Goal: Task Accomplishment & Management: Manage account settings

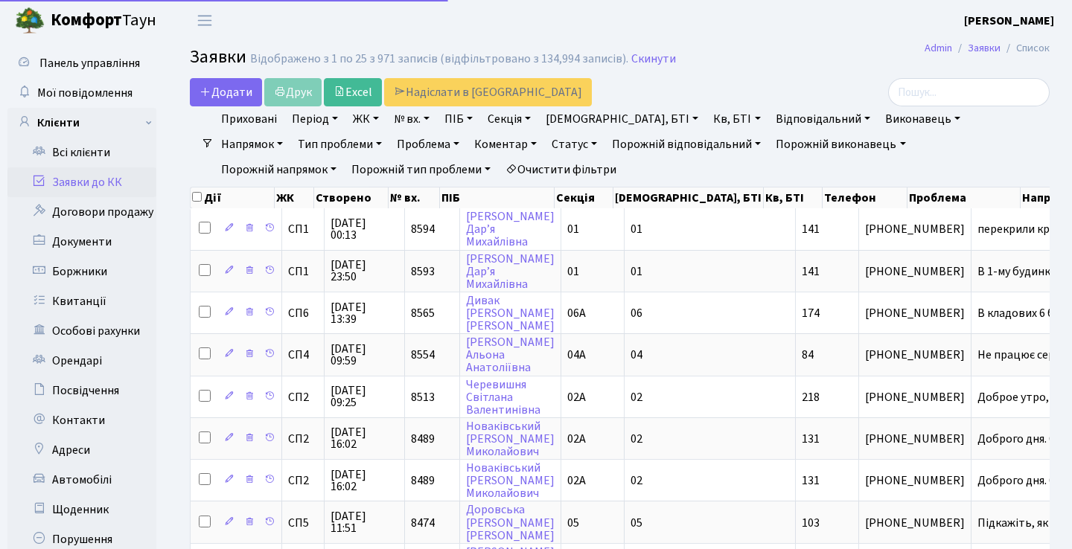
select select "25"
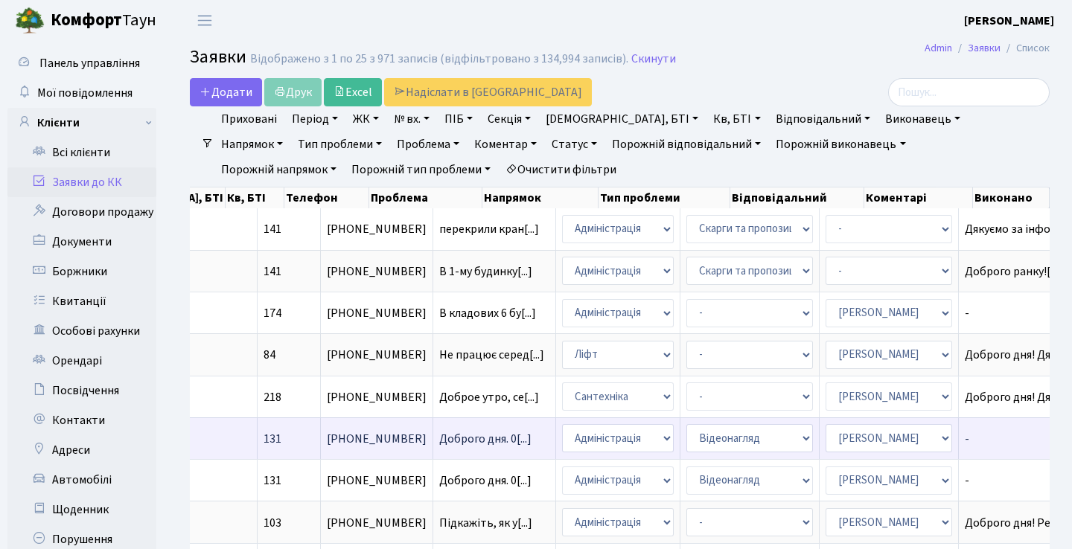
scroll to position [0, 492]
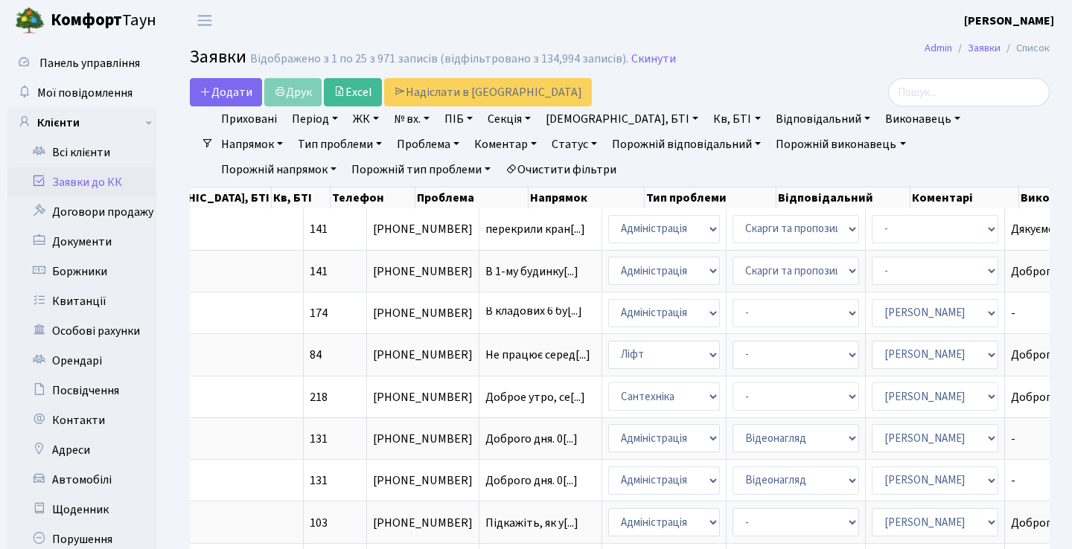
click at [705, 63] on h2 "Заявки Відображено з 1 по 25 з 971 записів (відфільтровано з 134,994 записів). …" at bounding box center [620, 59] width 860 height 25
click at [766, 60] on h2 "Заявки Відображено з 1 по 25 з 971 записів (відфільтровано з 134,994 записів). …" at bounding box center [620, 59] width 860 height 25
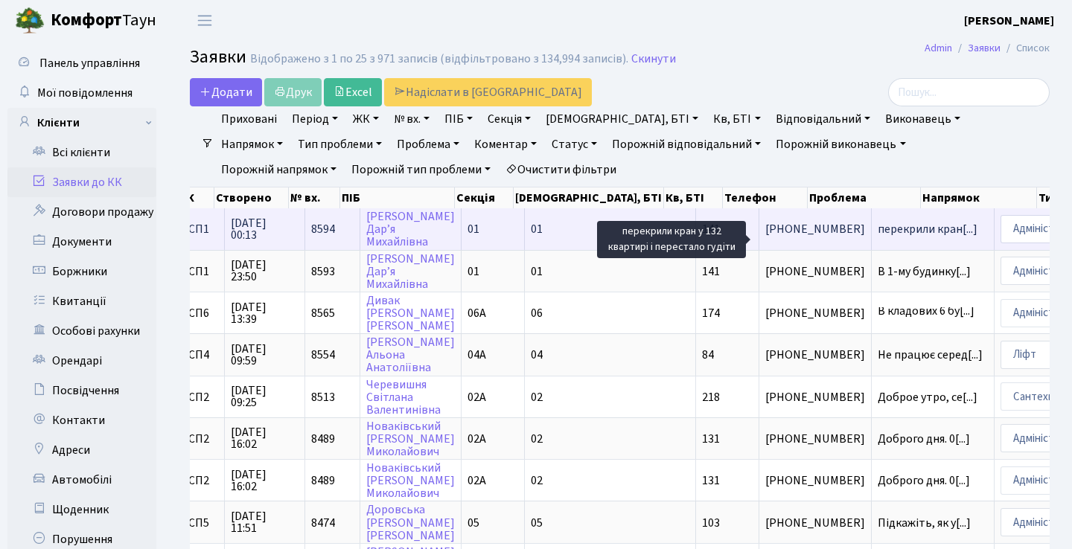
scroll to position [0, 88]
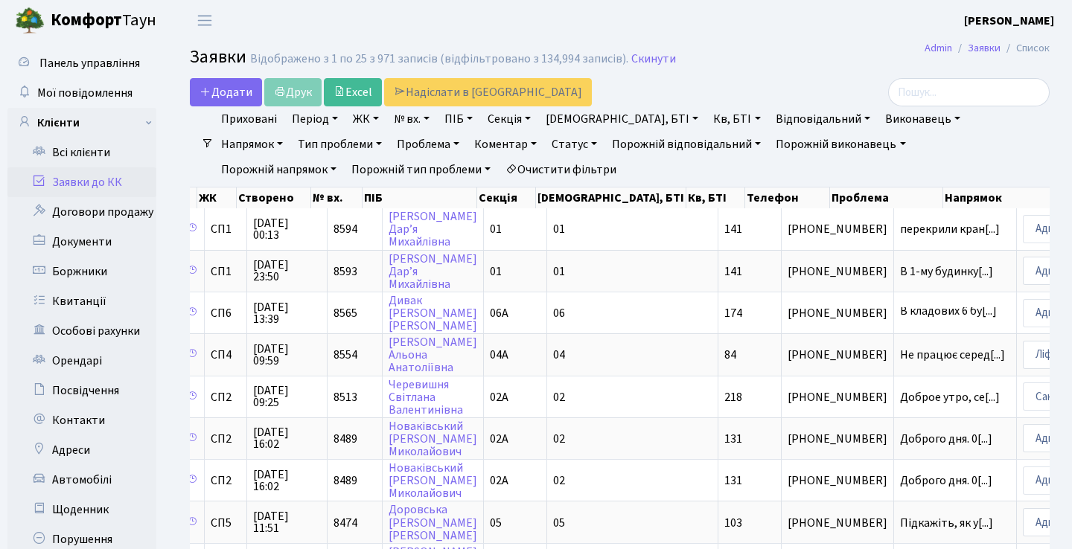
click at [794, 48] on h2 "Заявки Відображено з 1 по 25 з 971 записів (відфільтровано з 134,994 записів). …" at bounding box center [620, 59] width 860 height 25
click at [712, 52] on h2 "Заявки Відображено з 1 по 25 з 971 записів (відфільтровано з 134,994 записів). …" at bounding box center [620, 59] width 860 height 25
click at [787, 54] on h2 "Заявки Відображено з 1 по 25 з 971 записів (відфільтровано з 134,994 записів). …" at bounding box center [620, 59] width 860 height 25
click at [546, 145] on link "Статус" at bounding box center [574, 144] width 57 height 25
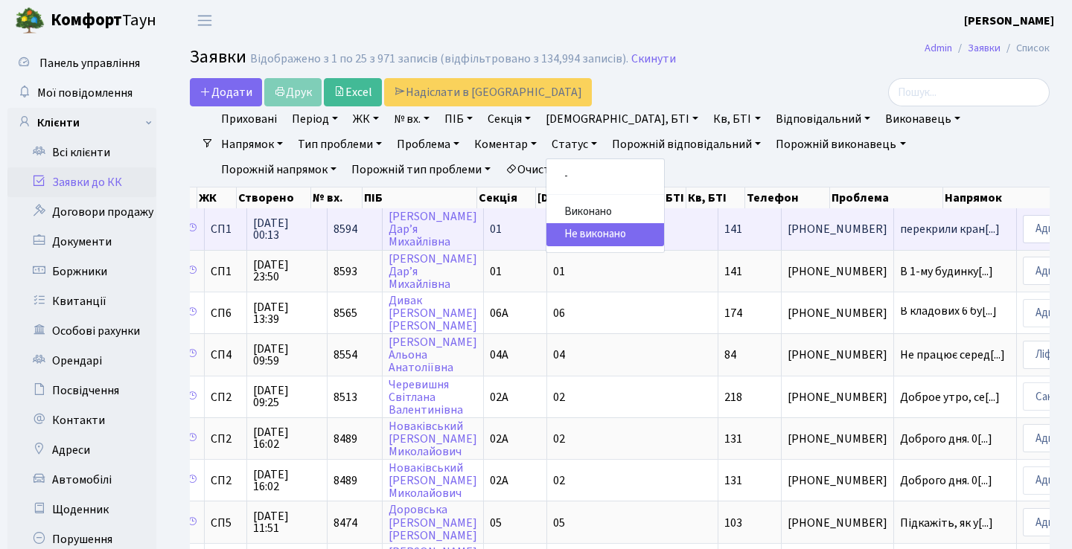
drag, startPoint x: 506, startPoint y: 211, endPoint x: 506, endPoint y: 235, distance: 23.8
click at [546, 235] on ul "- Виконано Не виконано" at bounding box center [605, 206] width 119 height 95
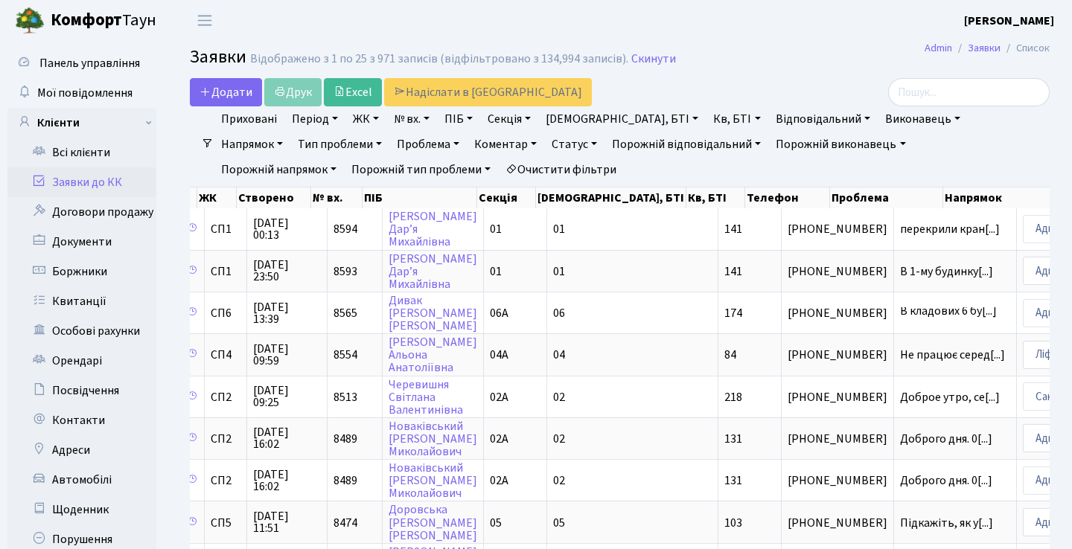
click at [546, 147] on link "Статус" at bounding box center [574, 144] width 57 height 25
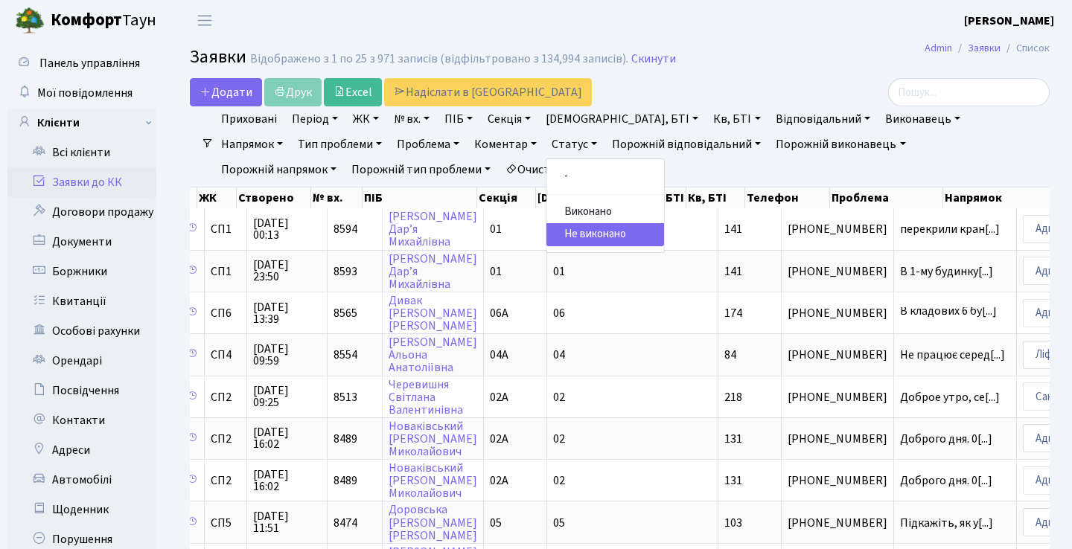
click at [546, 180] on link "-" at bounding box center [605, 176] width 118 height 23
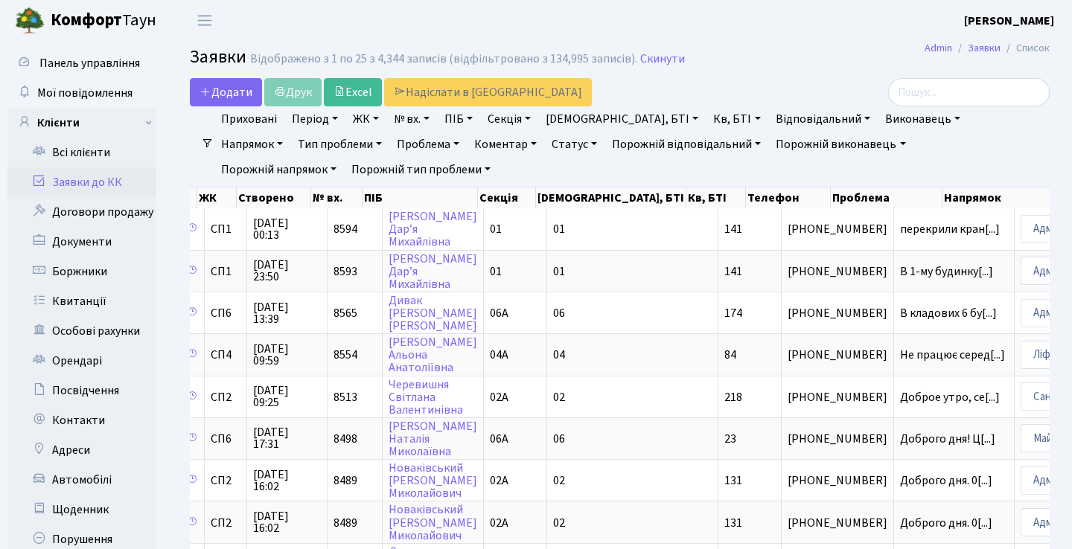
click at [546, 146] on link "Статус" at bounding box center [574, 144] width 57 height 25
click at [546, 236] on link "Не виконано" at bounding box center [605, 234] width 118 height 23
click at [316, 119] on link "Період" at bounding box center [315, 118] width 58 height 25
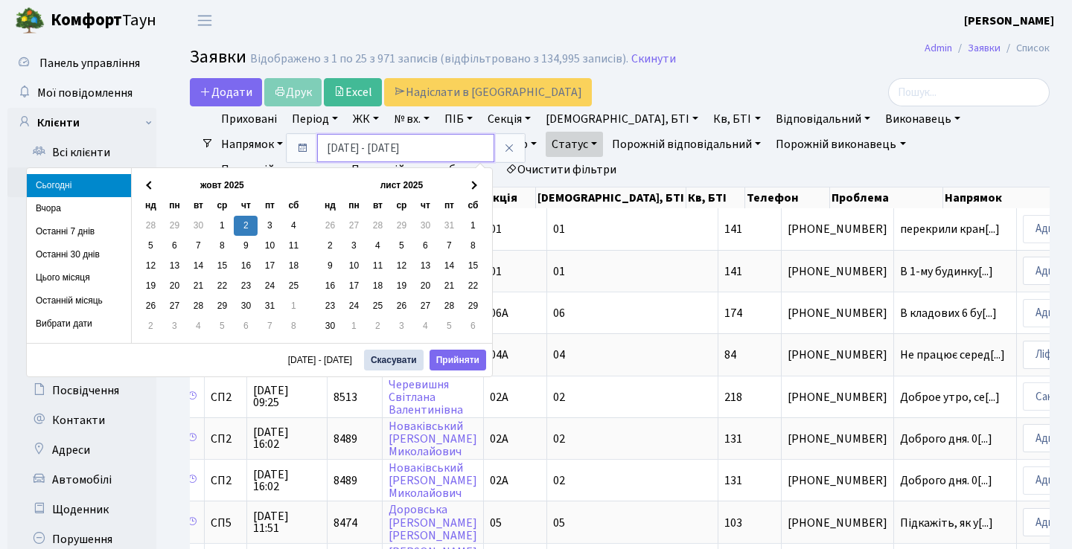
drag, startPoint x: 377, startPoint y: 147, endPoint x: 313, endPoint y: 147, distance: 63.3
click at [314, 147] on div "[DATE] - [DATE]" at bounding box center [406, 148] width 238 height 28
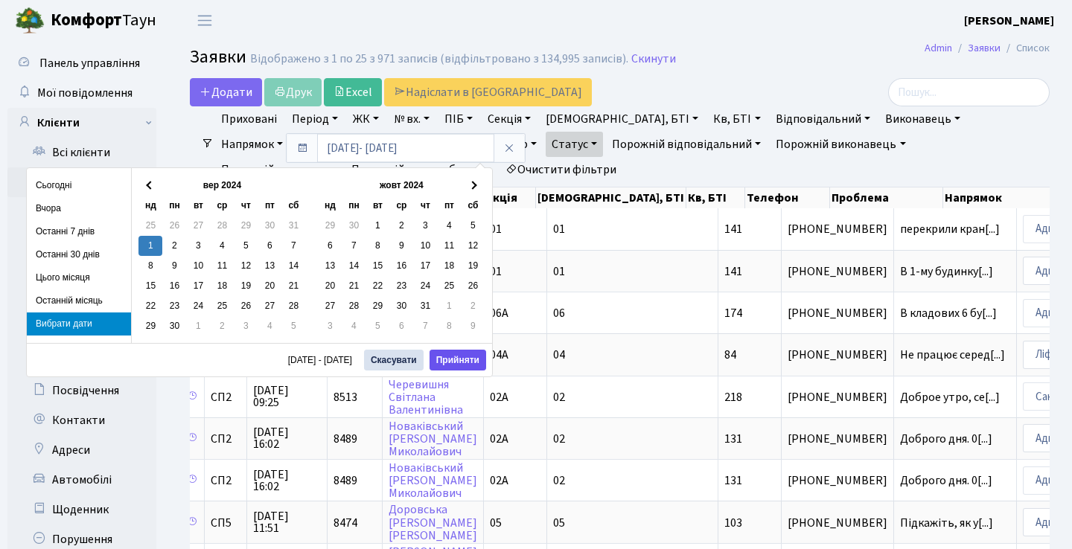
click at [451, 354] on button "Прийняти" at bounding box center [457, 360] width 57 height 21
type input "[DATE] - [DATE]"
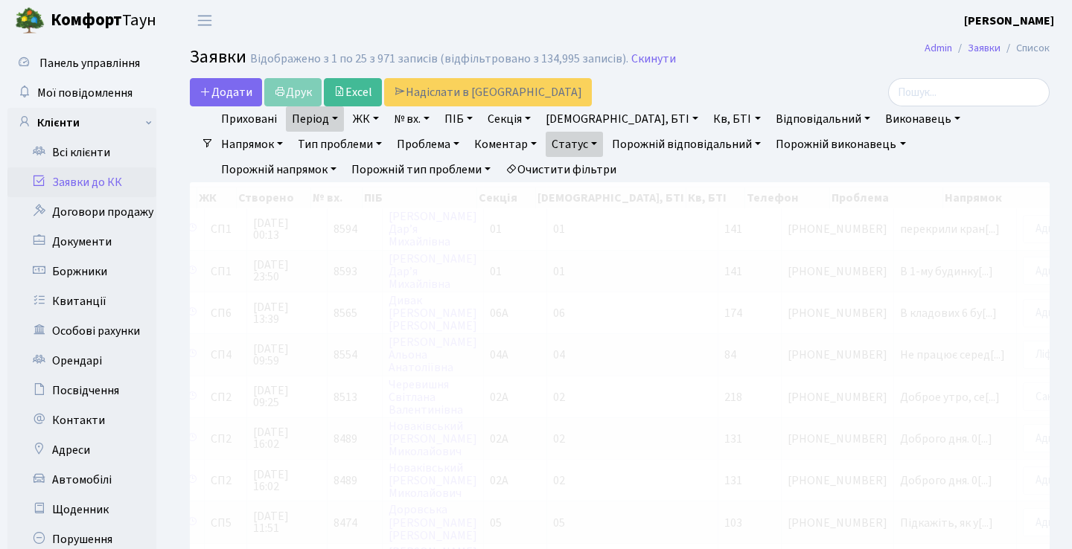
checkbox input "true"
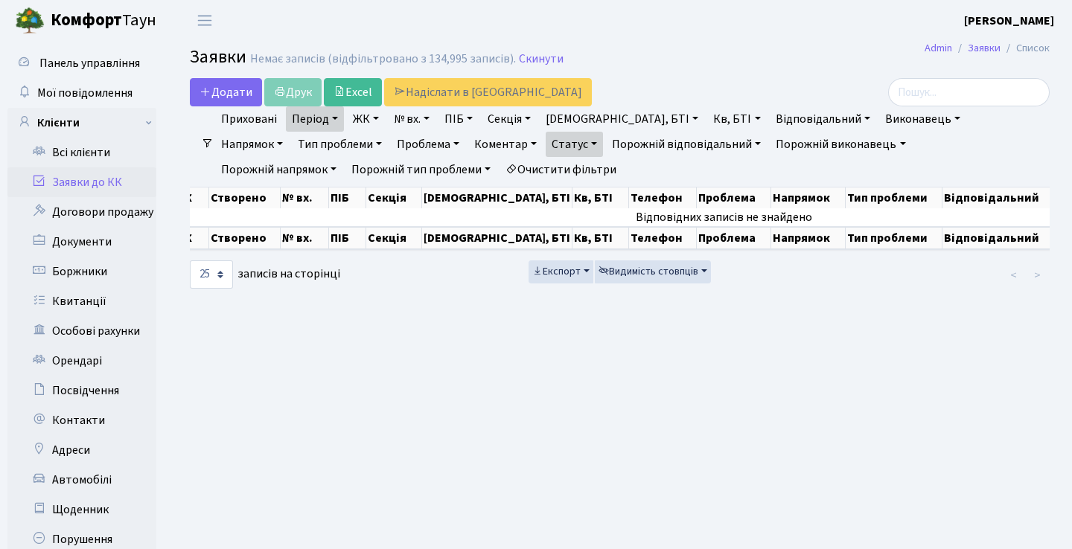
click at [332, 127] on link "Період" at bounding box center [315, 118] width 58 height 25
click at [339, 126] on link "Період" at bounding box center [315, 118] width 58 height 25
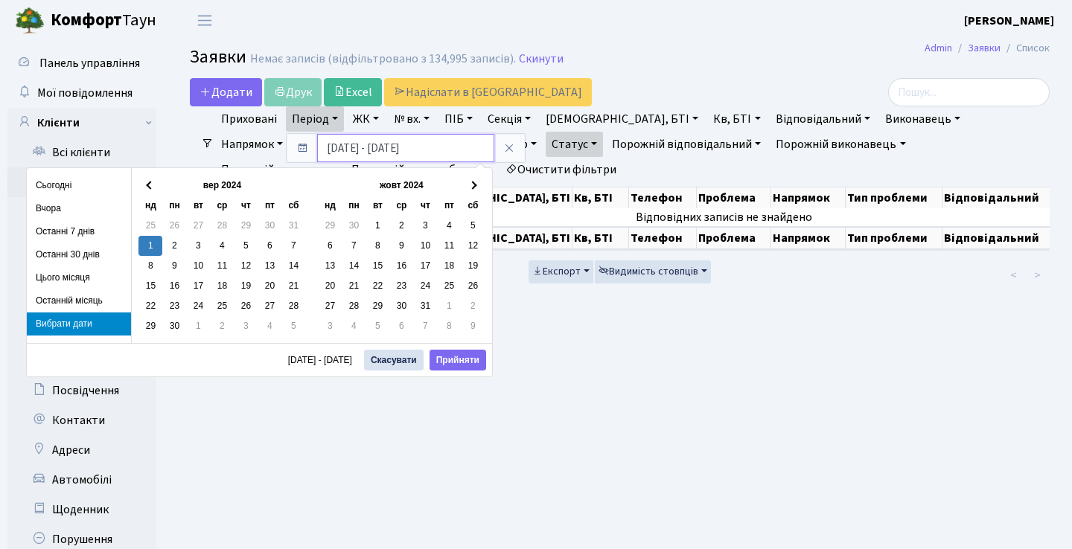
click at [438, 146] on input "[DATE] - [DATE]" at bounding box center [405, 148] width 177 height 28
drag, startPoint x: 438, startPoint y: 146, endPoint x: 384, endPoint y: 148, distance: 53.6
click at [384, 148] on input "[DATE] - [DATE]" at bounding box center [405, 148] width 177 height 28
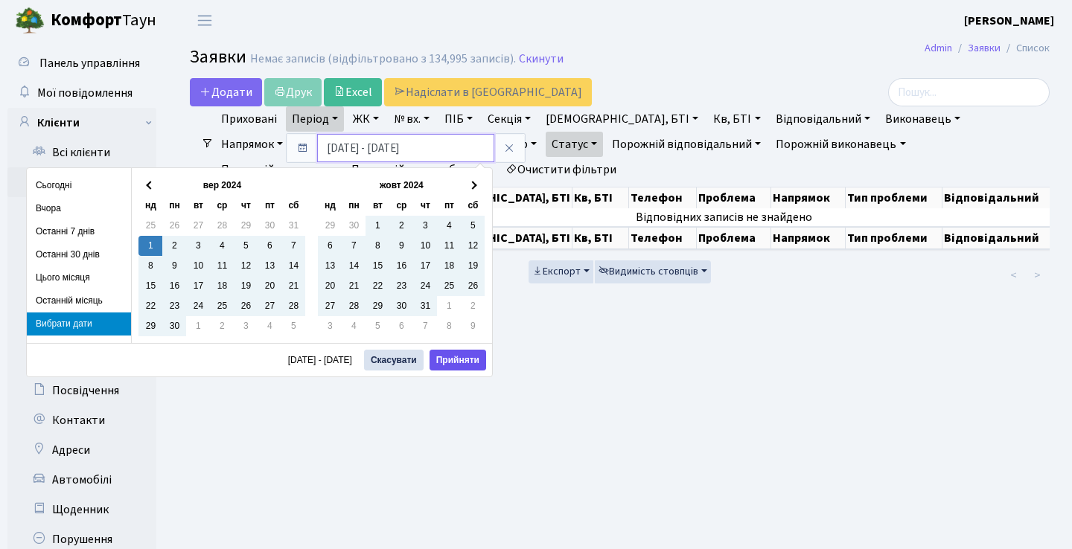
type input "[DATE] - [DATE]"
click at [463, 368] on button "Прийняти" at bounding box center [457, 360] width 57 height 21
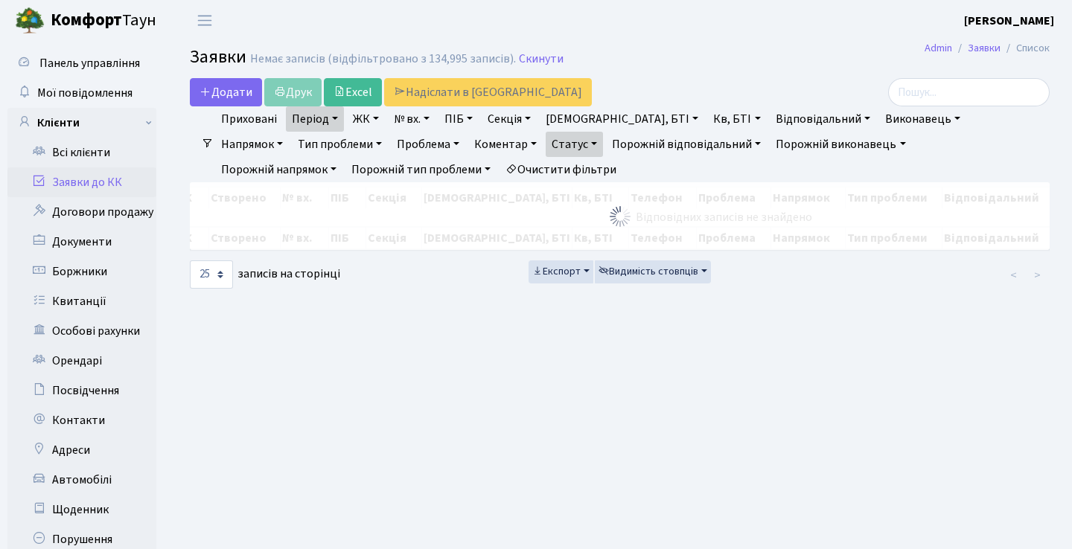
checkbox input "false"
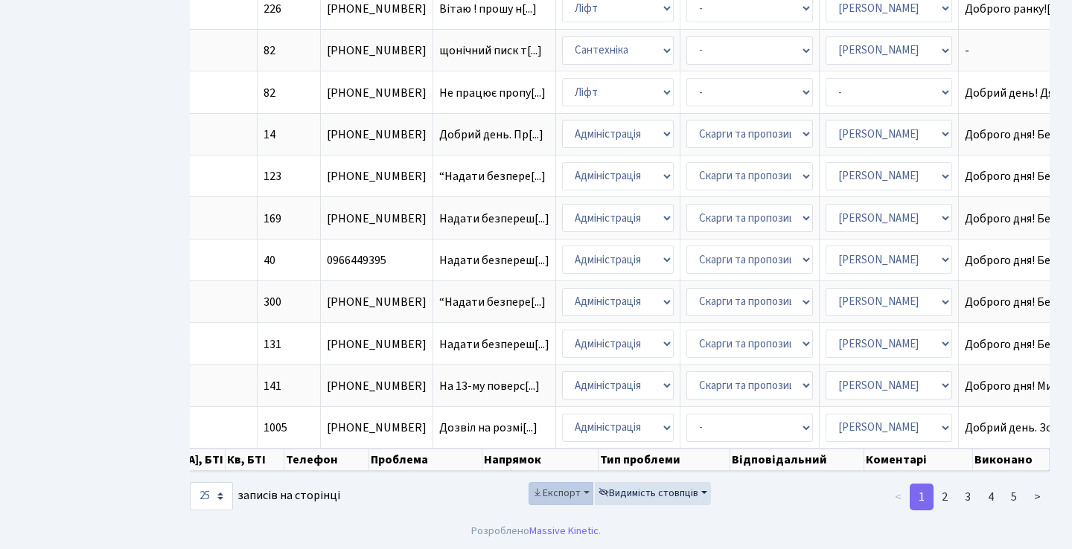
scroll to position [828, 0]
click at [942, 497] on link "2" at bounding box center [945, 497] width 24 height 27
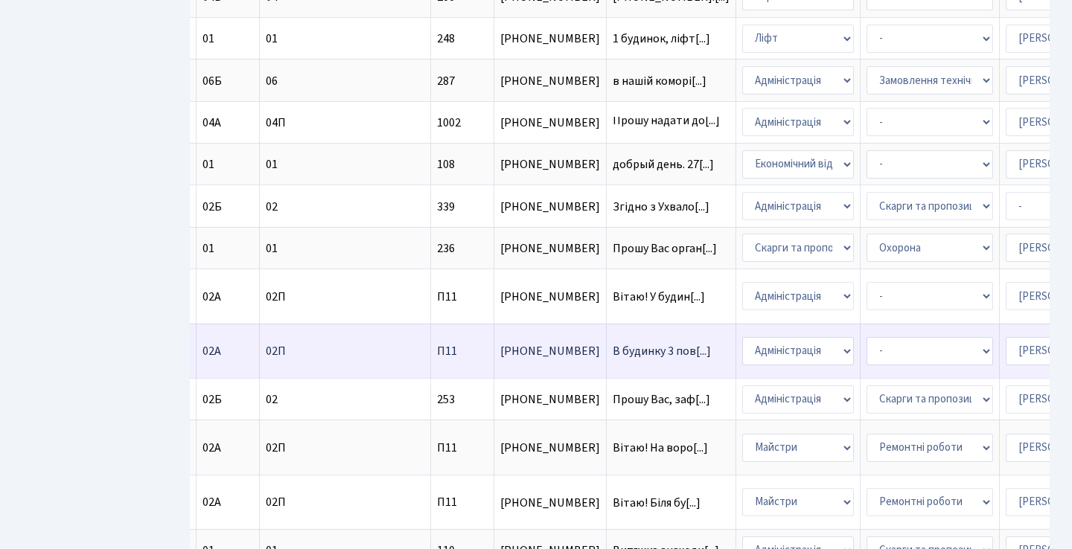
scroll to position [0, 392]
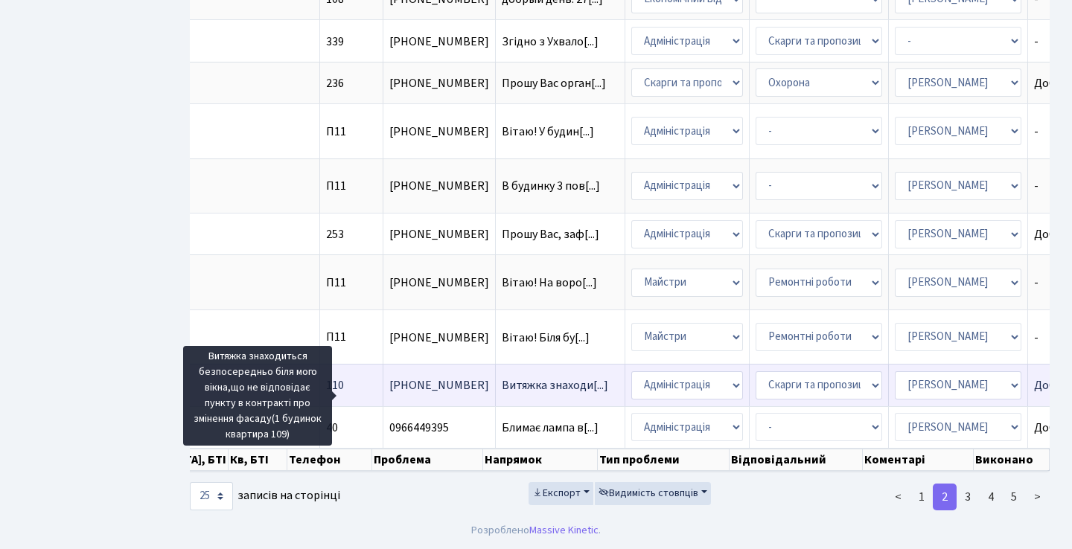
click at [502, 380] on span "Витяжка знаходи[...]" at bounding box center [555, 385] width 106 height 16
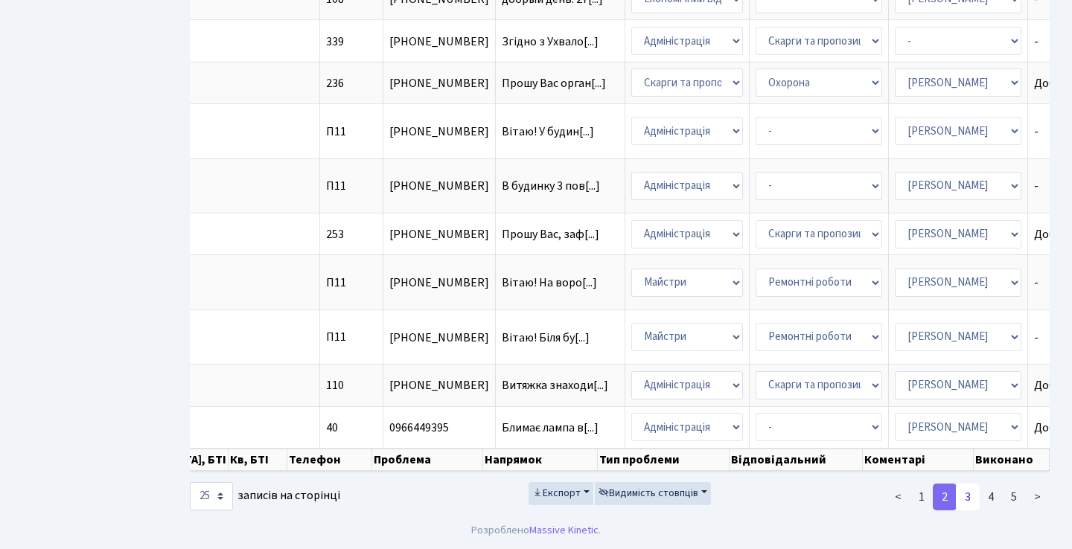
click at [973, 498] on link "3" at bounding box center [968, 497] width 24 height 27
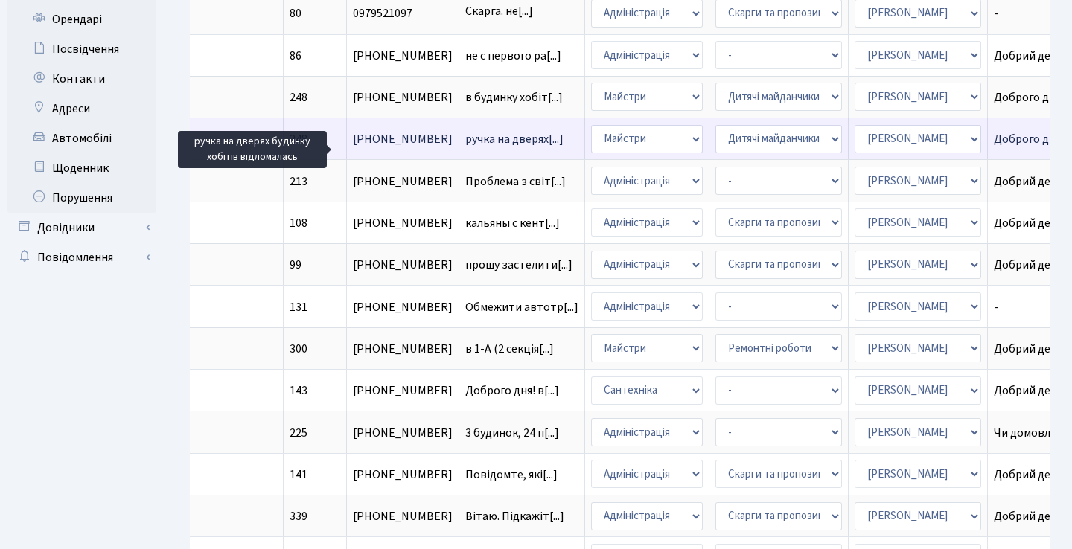
click at [465, 147] on span "ручка на дверях[...]" at bounding box center [514, 139] width 98 height 16
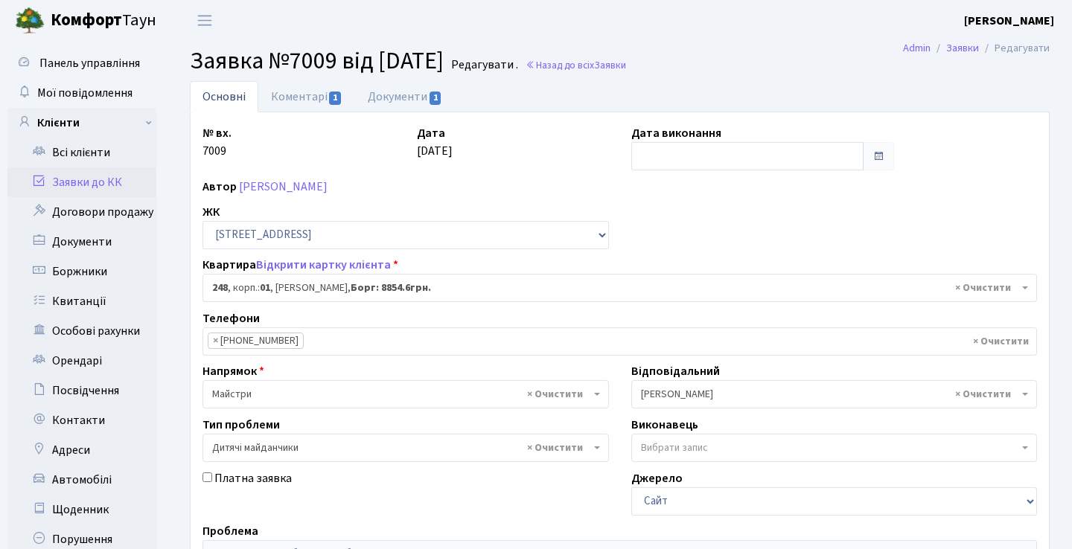
select select "20173"
select select "56"
click at [771, 153] on input "text" at bounding box center [747, 156] width 233 height 28
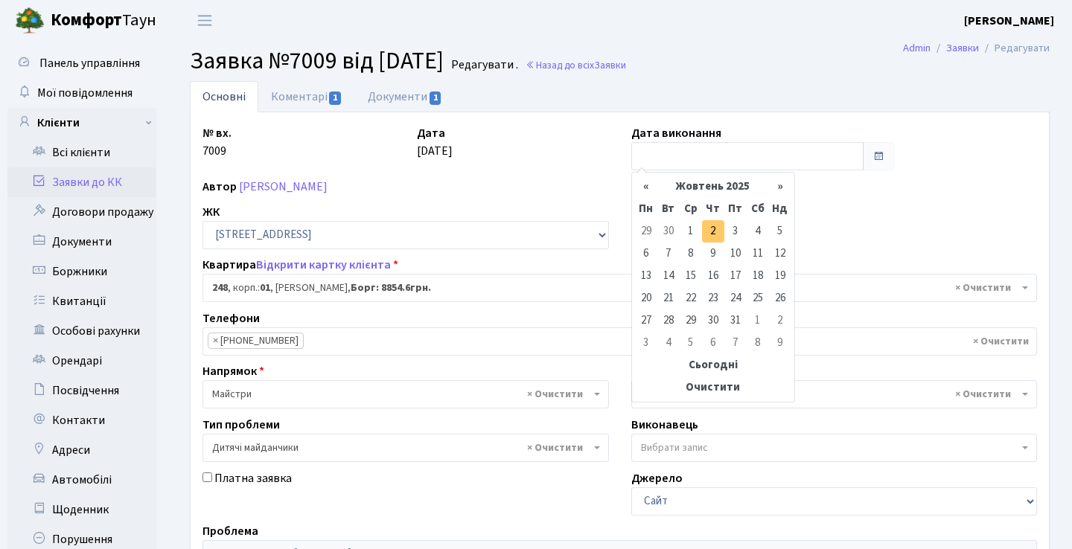
click at [712, 228] on td "2" at bounding box center [713, 231] width 22 height 22
type input "[DATE]"
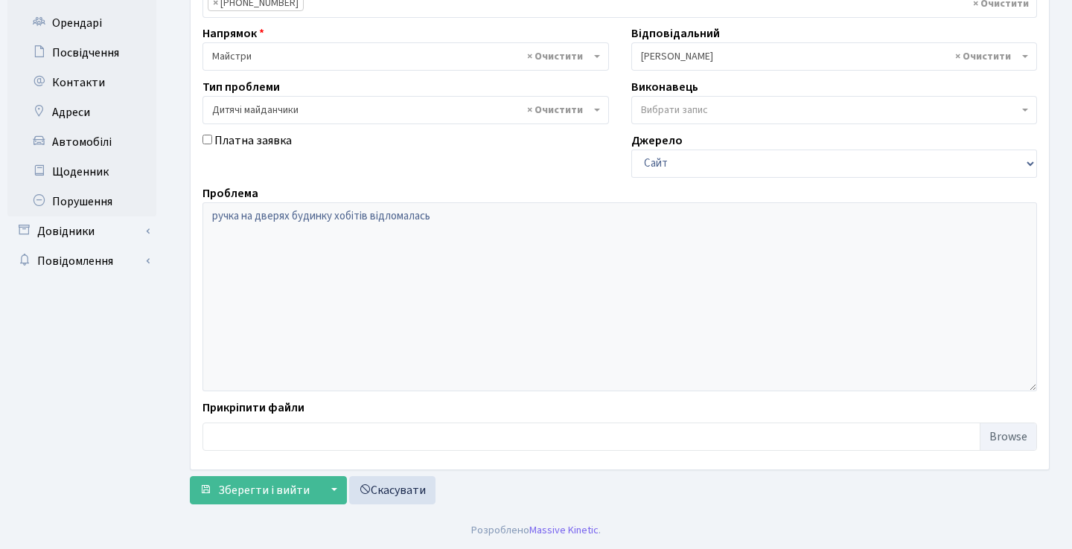
scroll to position [338, 0]
click at [290, 491] on span "Зберегти і вийти" at bounding box center [264, 490] width 92 height 16
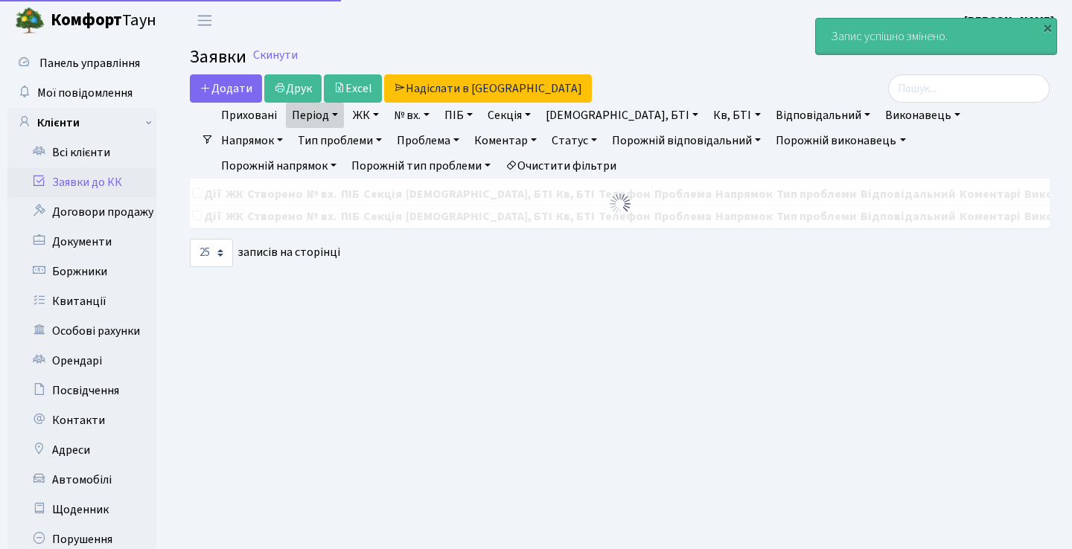
select select "25"
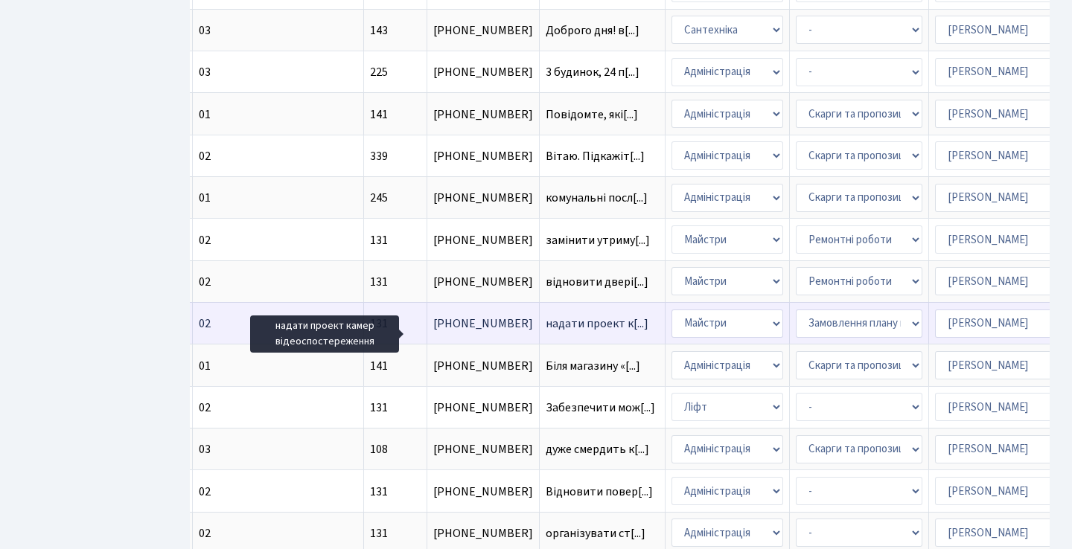
scroll to position [0, 450]
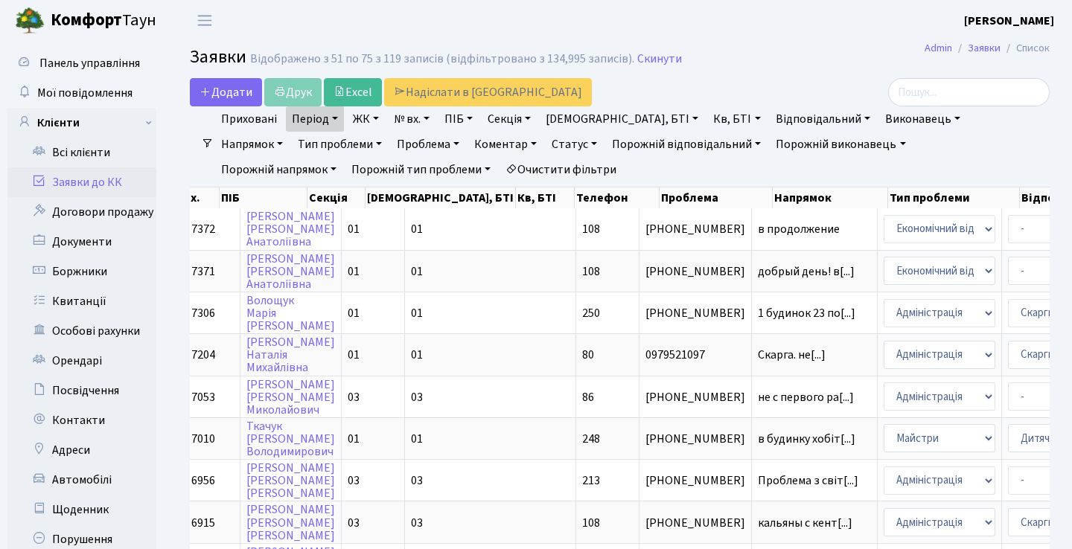
click at [310, 121] on link "Період" at bounding box center [315, 118] width 58 height 25
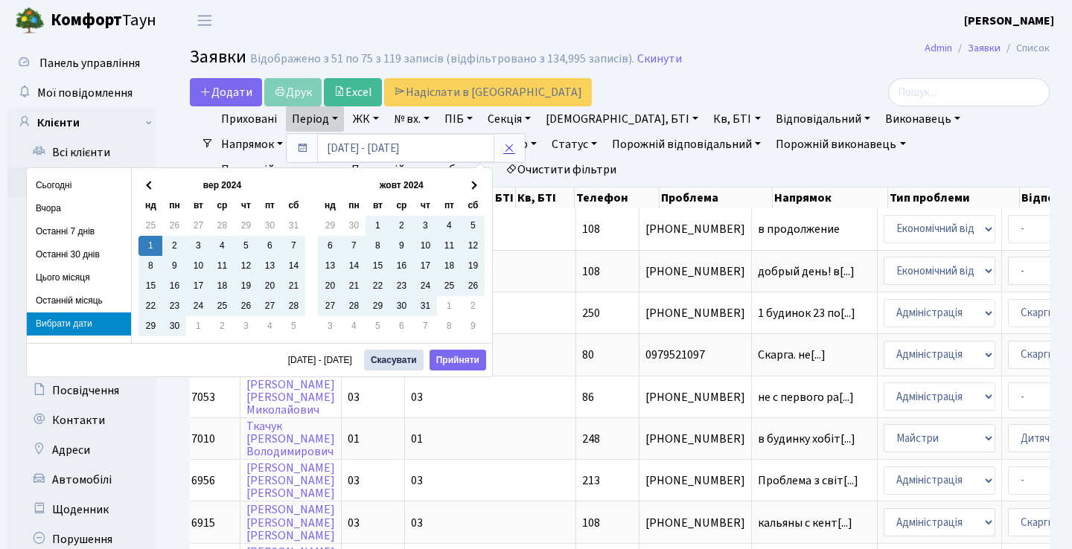
click at [503, 148] on icon at bounding box center [509, 148] width 12 height 12
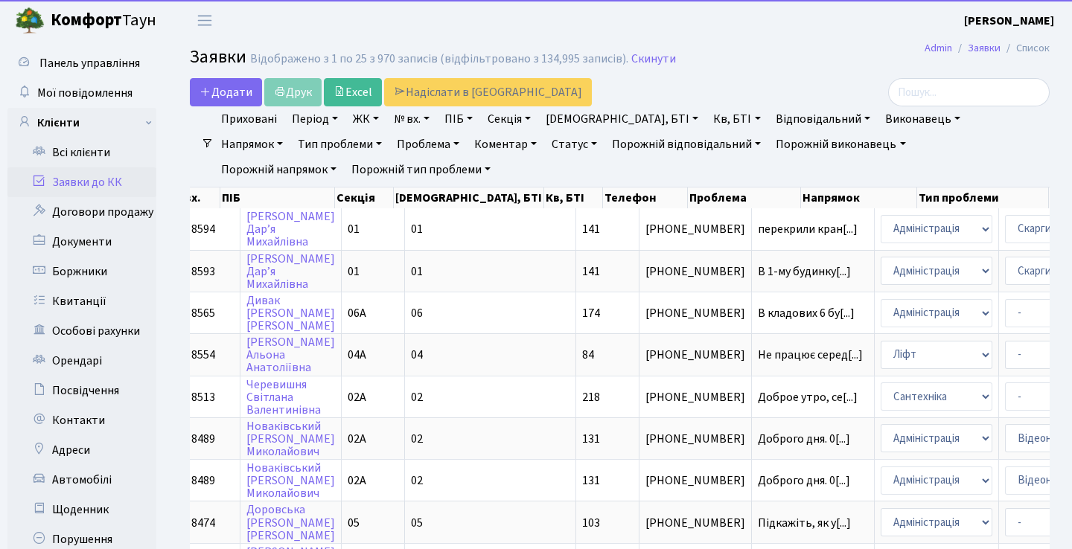
click at [546, 149] on link "Статус" at bounding box center [574, 144] width 57 height 25
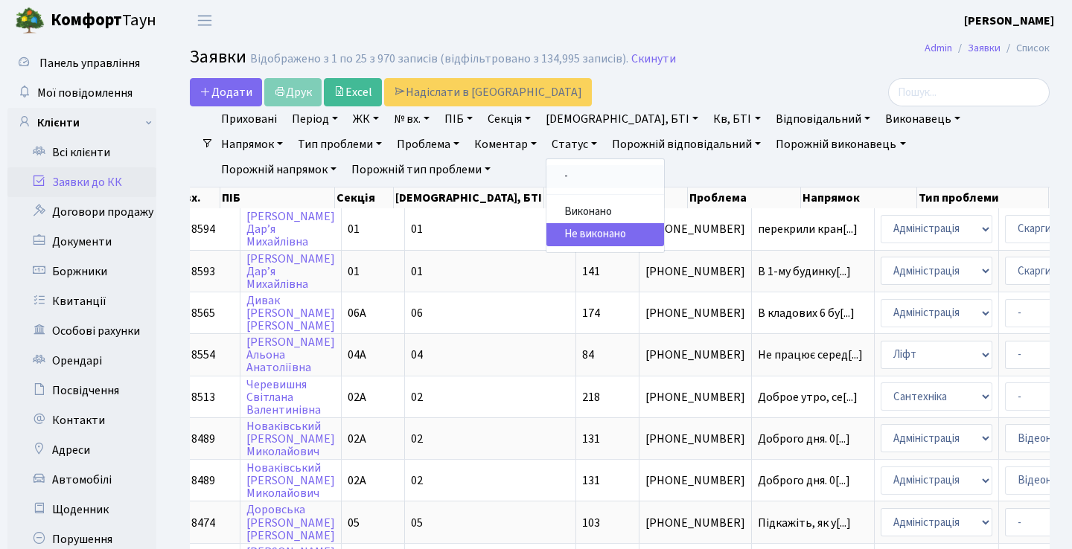
click at [546, 176] on link "-" at bounding box center [605, 176] width 118 height 23
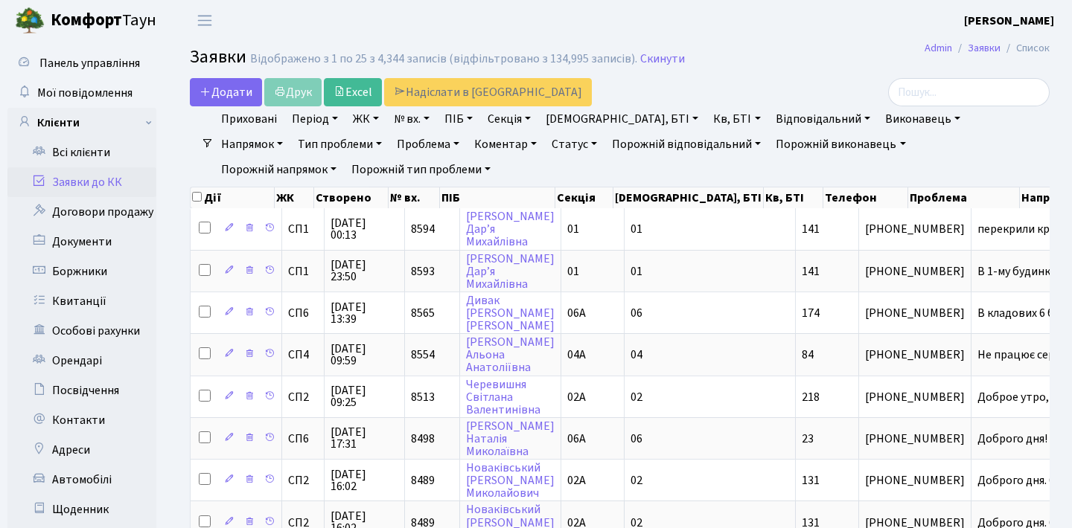
click at [106, 182] on link "Заявки до КК" at bounding box center [81, 182] width 149 height 30
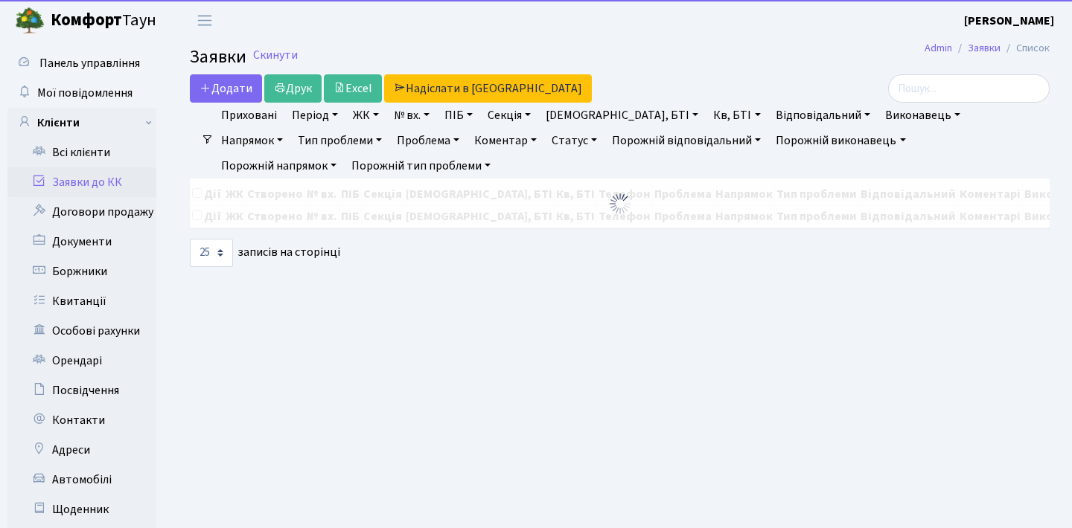
select select "25"
